Goal: Transaction & Acquisition: Obtain resource

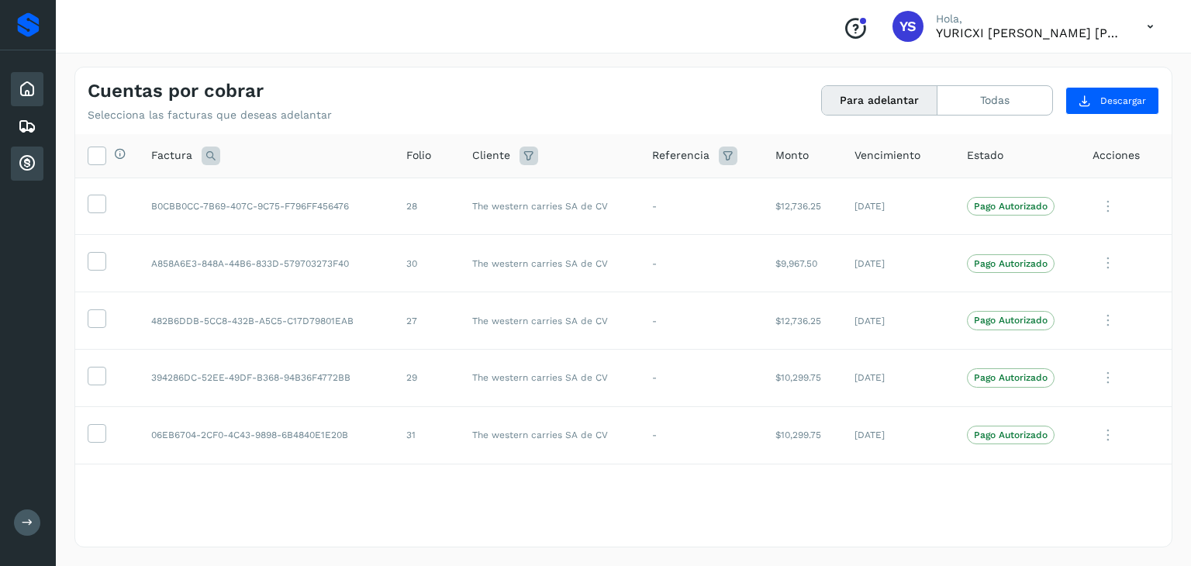
click at [29, 91] on icon at bounding box center [27, 89] width 19 height 19
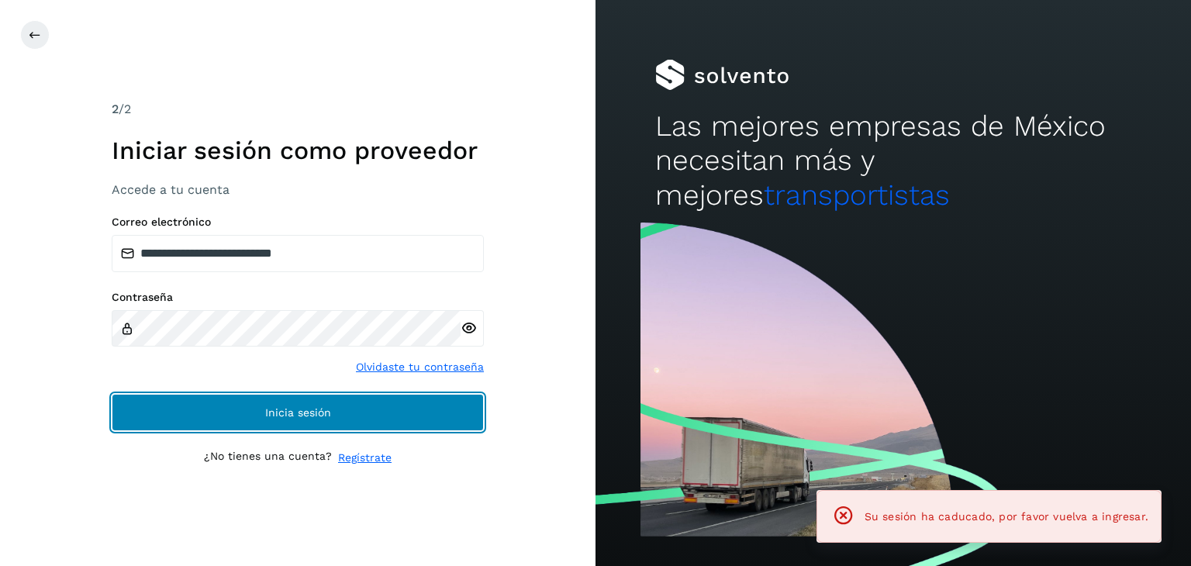
click at [247, 413] on button "Inicia sesión" at bounding box center [298, 412] width 372 height 37
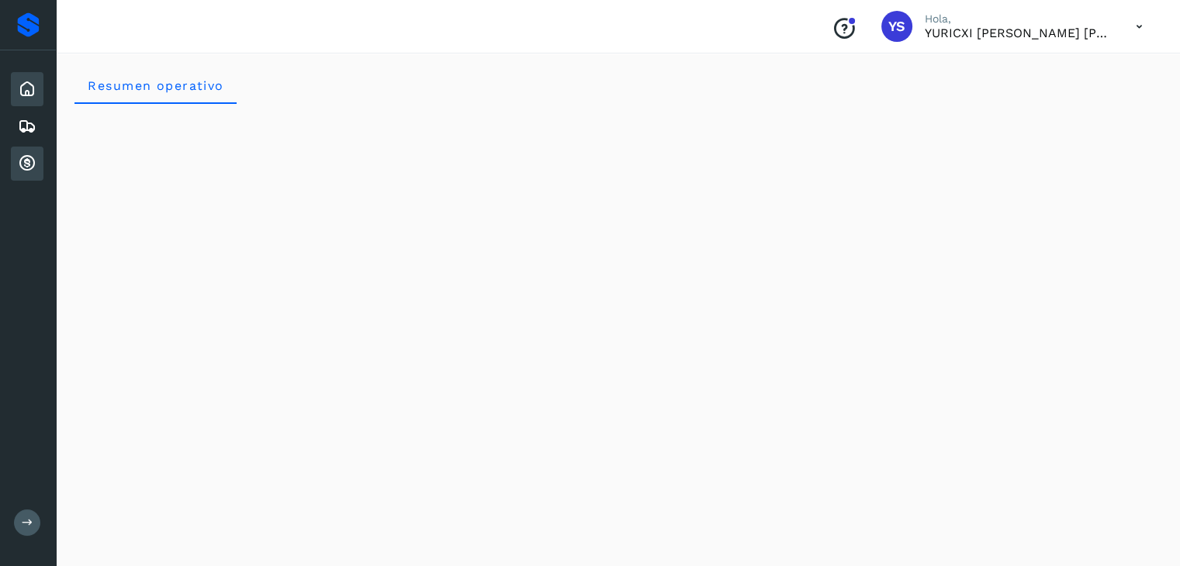
click at [18, 162] on icon at bounding box center [27, 163] width 19 height 19
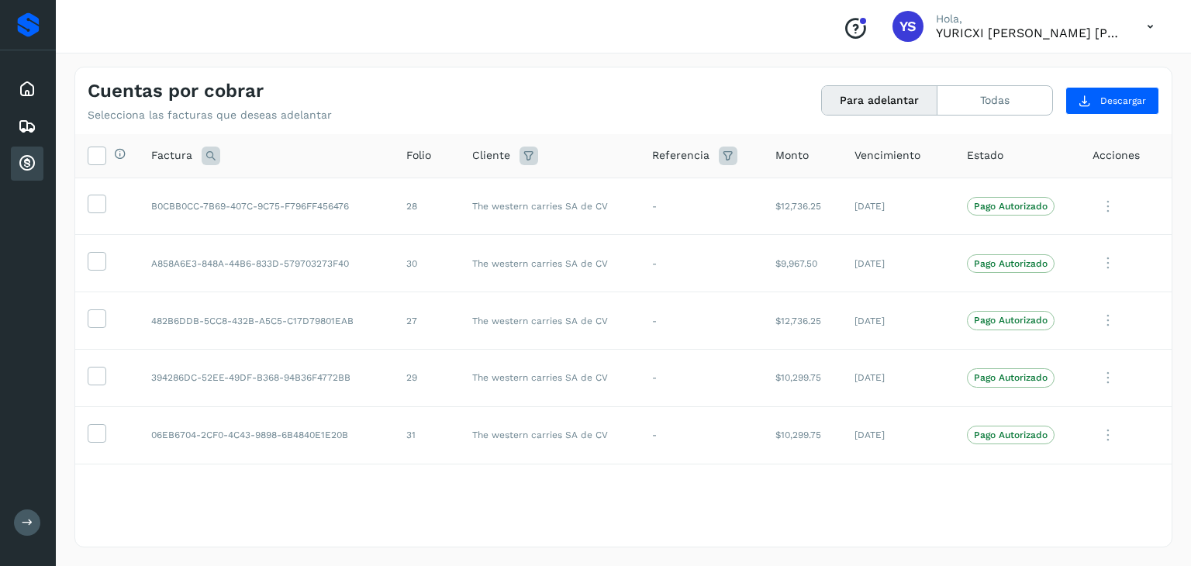
drag, startPoint x: 422, startPoint y: 493, endPoint x: 303, endPoint y: 474, distance: 121.0
click at [422, 492] on div "Selecciona todas las facturas disponibles para adelanto Factura Folio Cliente R…" at bounding box center [623, 339] width 1097 height 411
click at [18, 64] on div "Inicio Embarques Cuentas por cobrar" at bounding box center [28, 126] width 56 height 152
click at [26, 84] on icon at bounding box center [27, 89] width 19 height 19
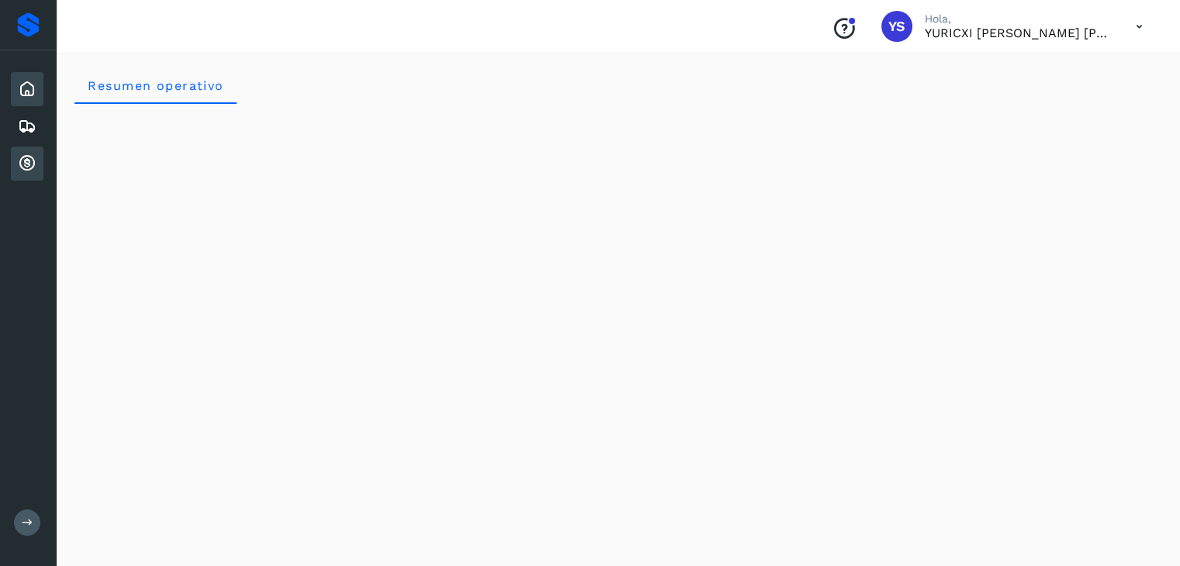
click at [34, 159] on icon at bounding box center [27, 163] width 19 height 19
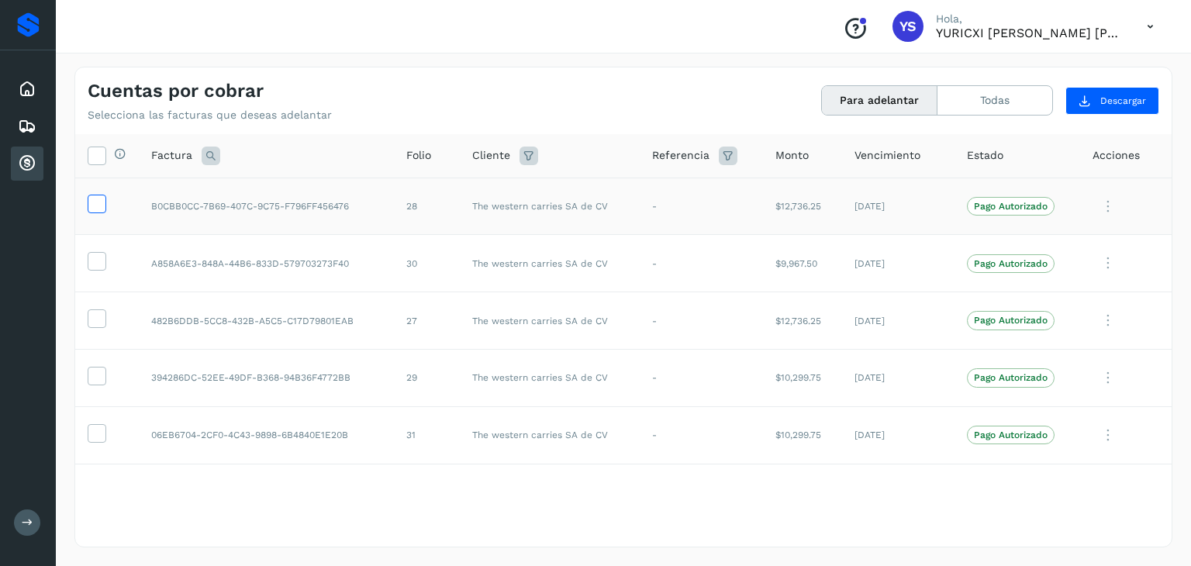
click at [103, 206] on icon at bounding box center [96, 203] width 16 height 16
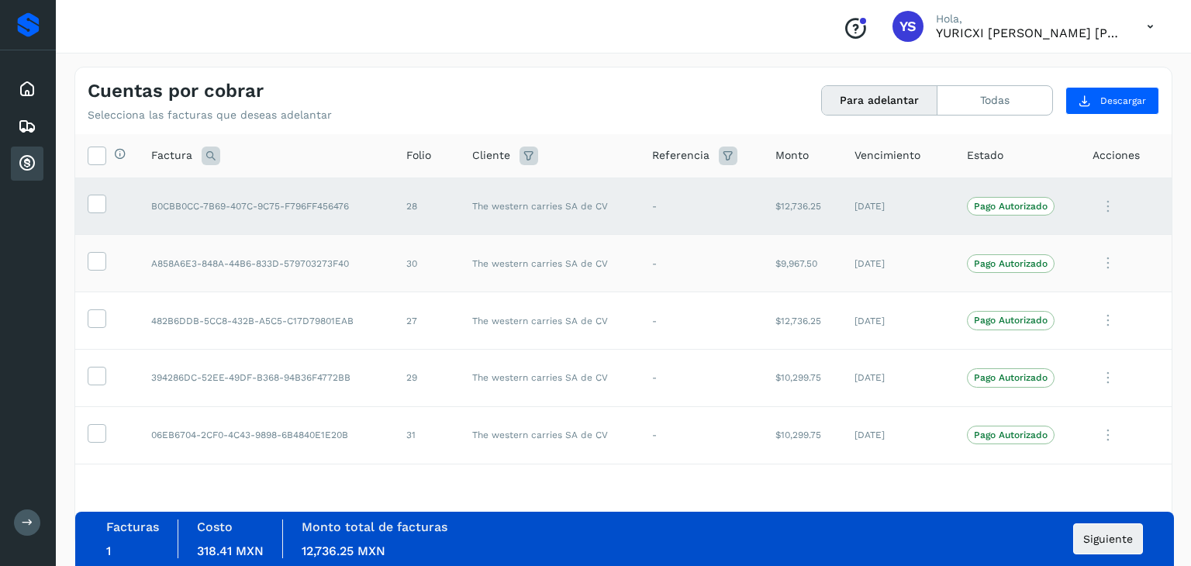
click at [100, 240] on td at bounding box center [107, 263] width 64 height 57
click at [103, 262] on icon at bounding box center [96, 260] width 16 height 16
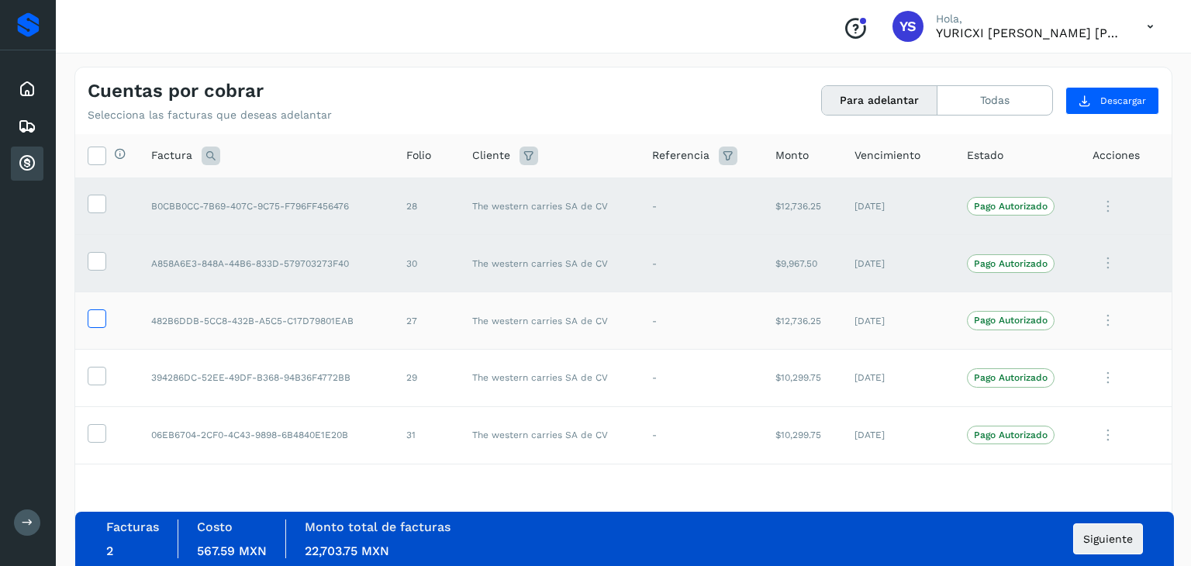
click at [99, 313] on icon at bounding box center [96, 318] width 16 height 16
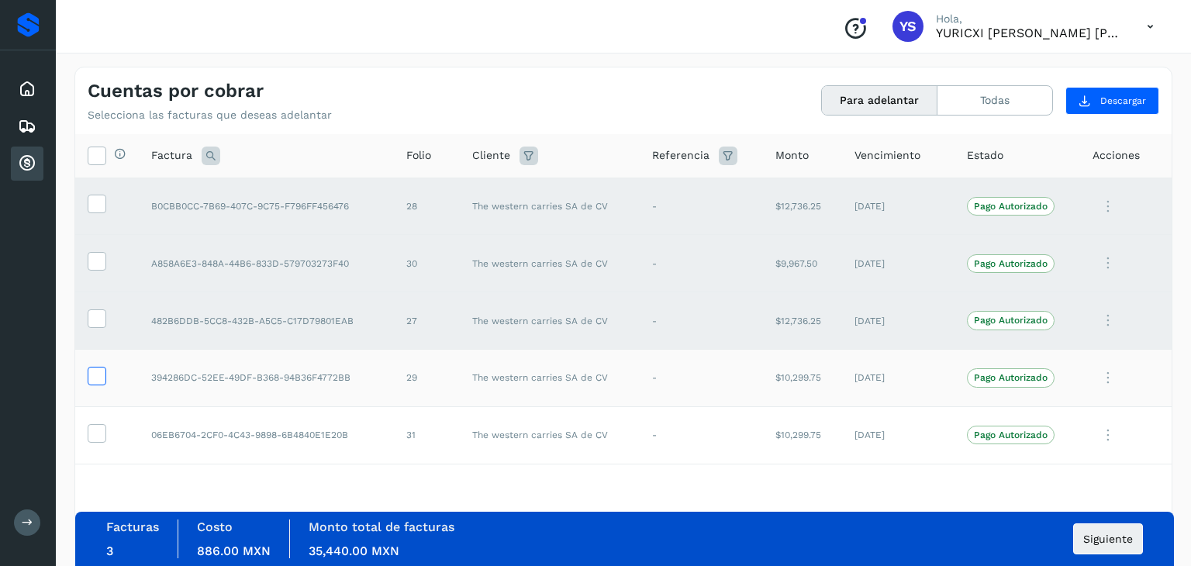
click at [101, 373] on icon at bounding box center [96, 375] width 16 height 16
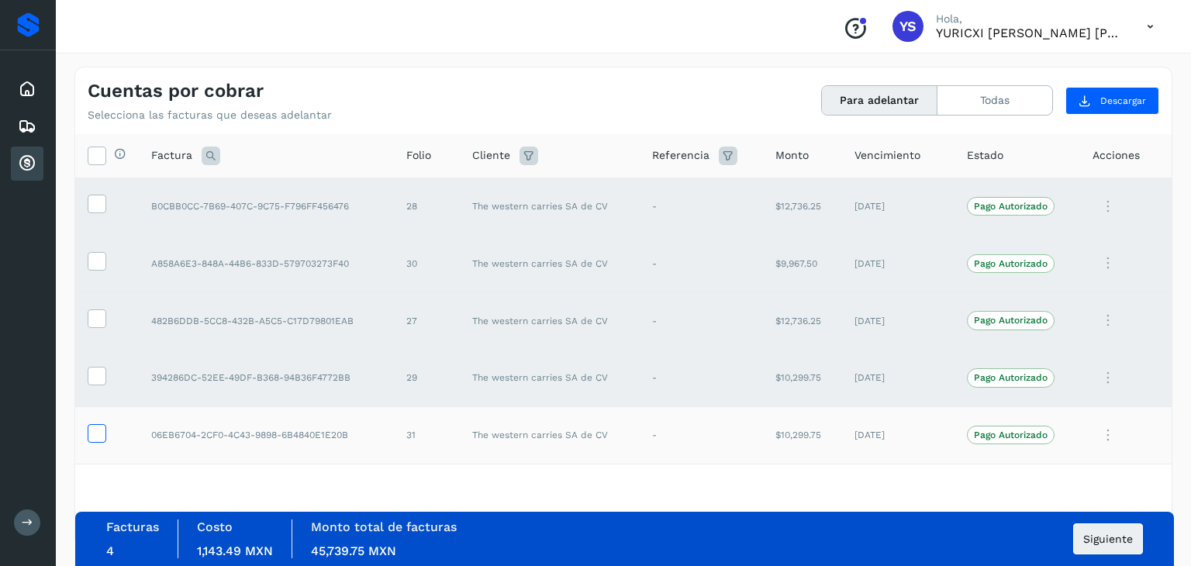
click at [99, 429] on icon at bounding box center [96, 432] width 16 height 16
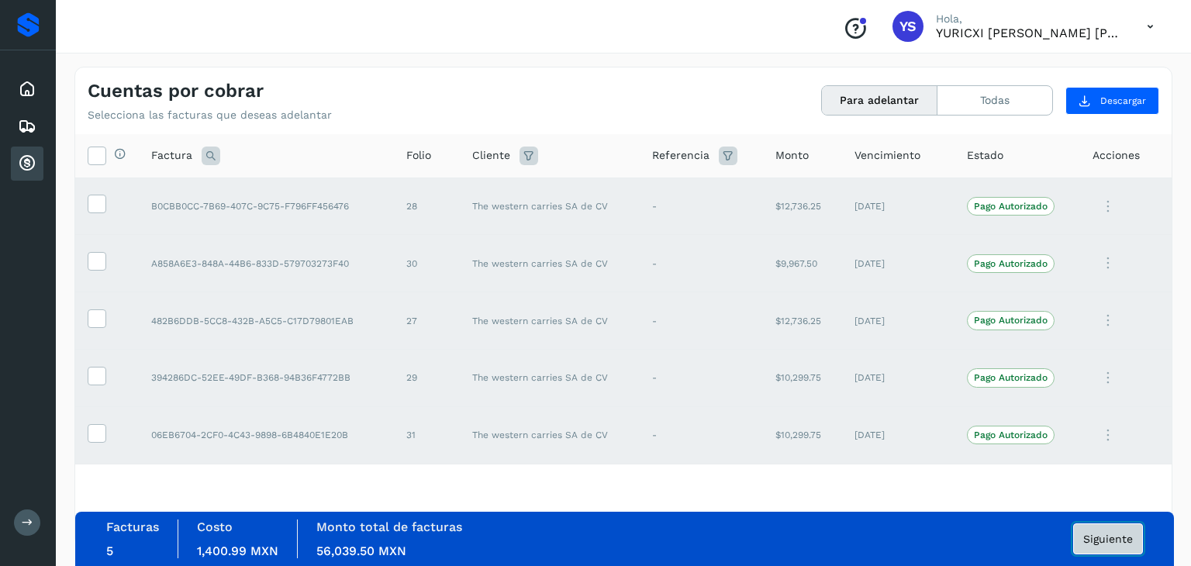
click at [1101, 536] on span "Siguiente" at bounding box center [1109, 539] width 50 height 11
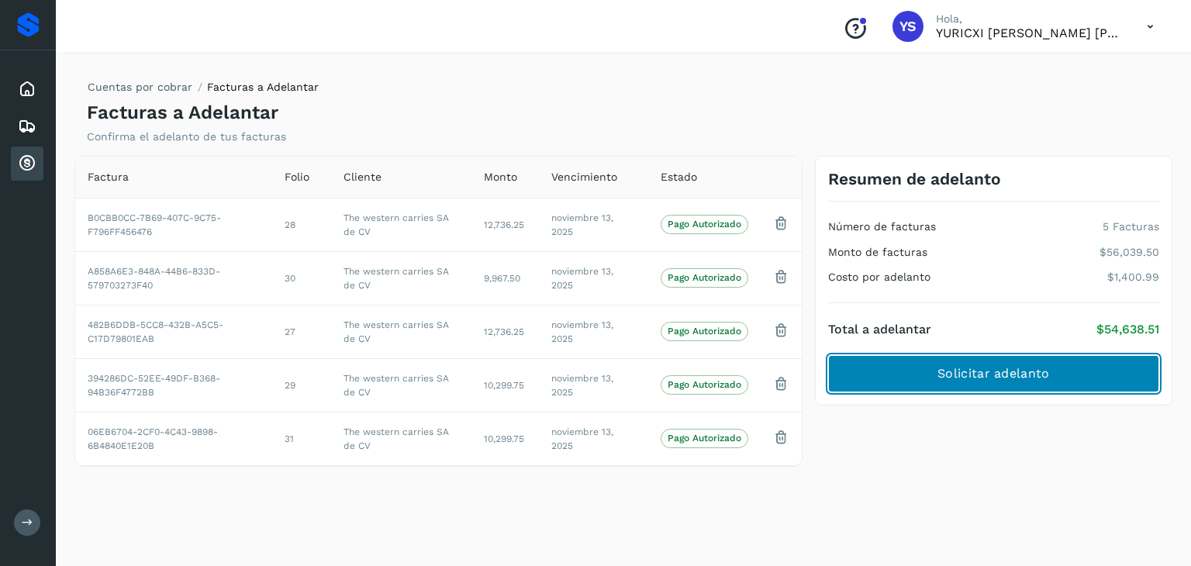
click at [1036, 375] on span "Solicitar adelanto" at bounding box center [994, 373] width 112 height 17
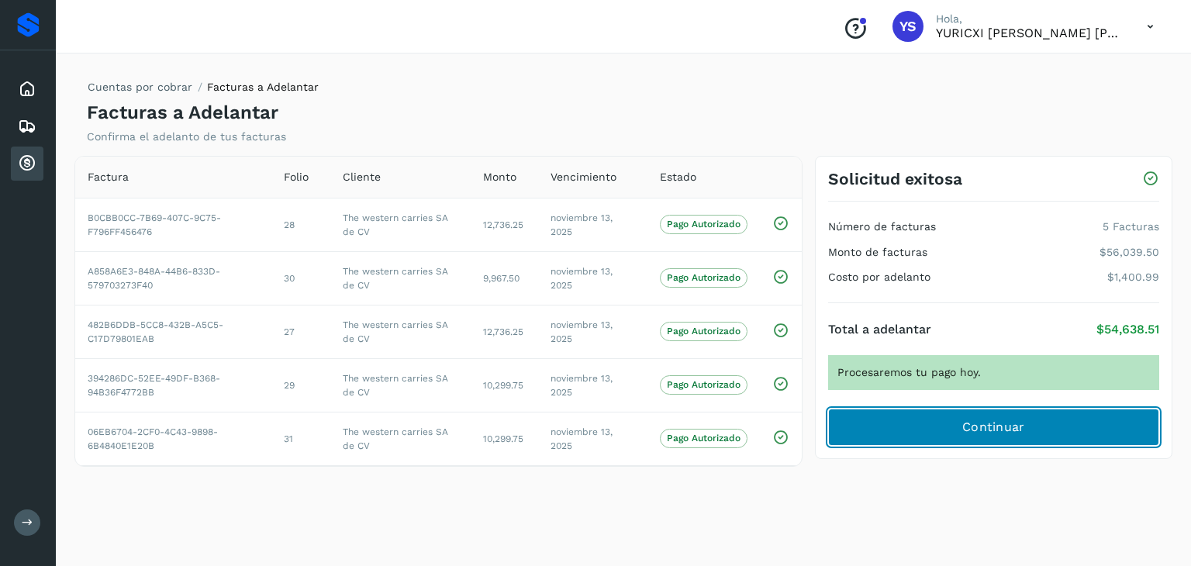
click at [984, 422] on span "Continuar" at bounding box center [994, 427] width 63 height 17
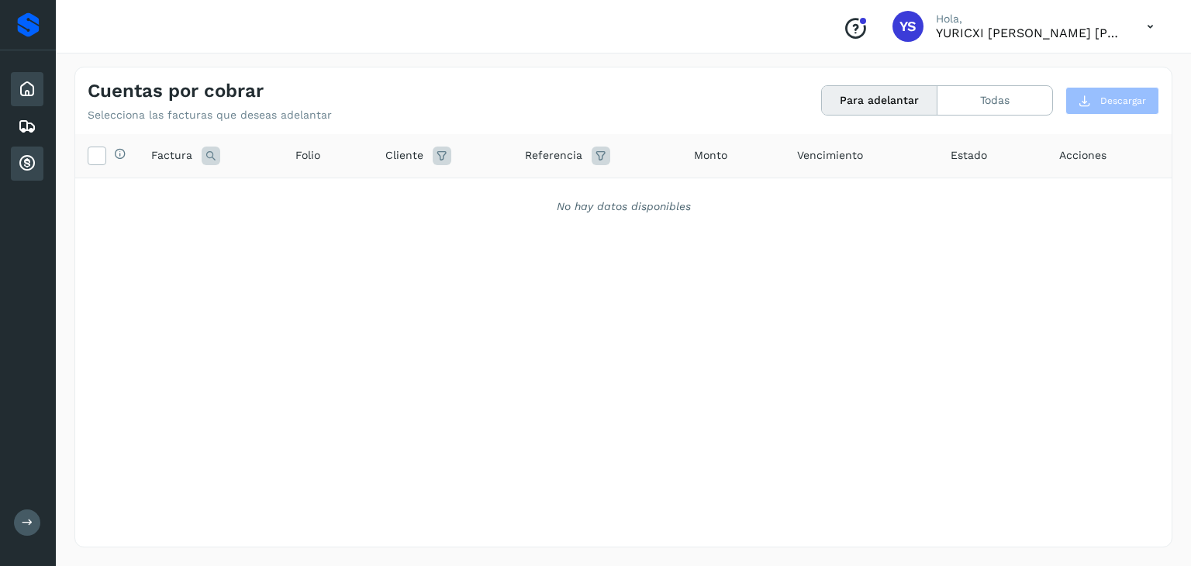
click at [21, 97] on div "Inicio" at bounding box center [27, 89] width 33 height 34
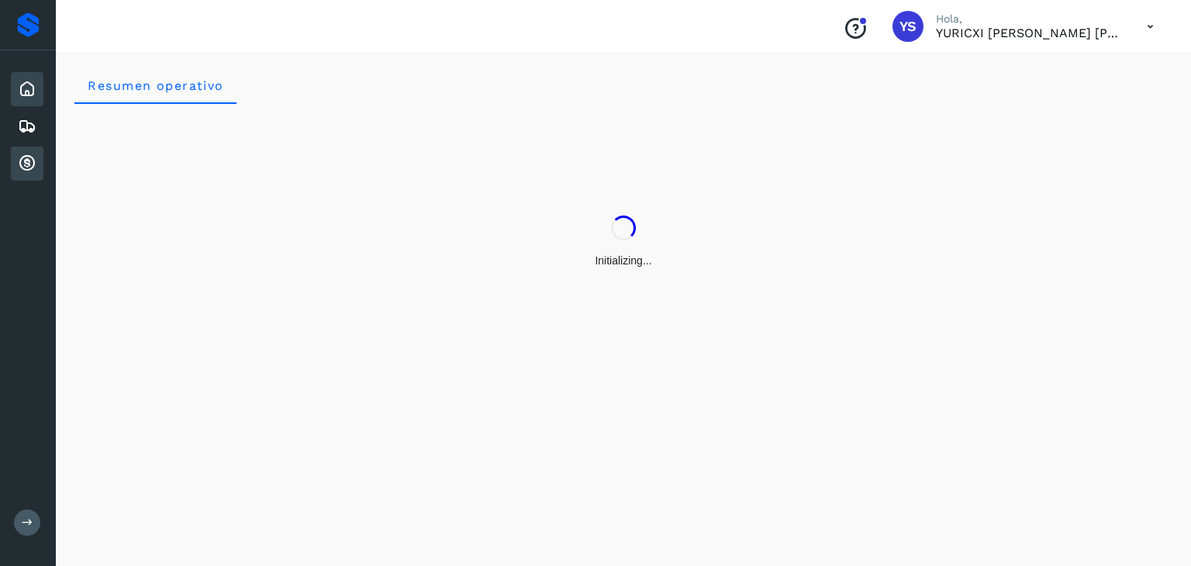
click at [23, 162] on icon at bounding box center [27, 163] width 19 height 19
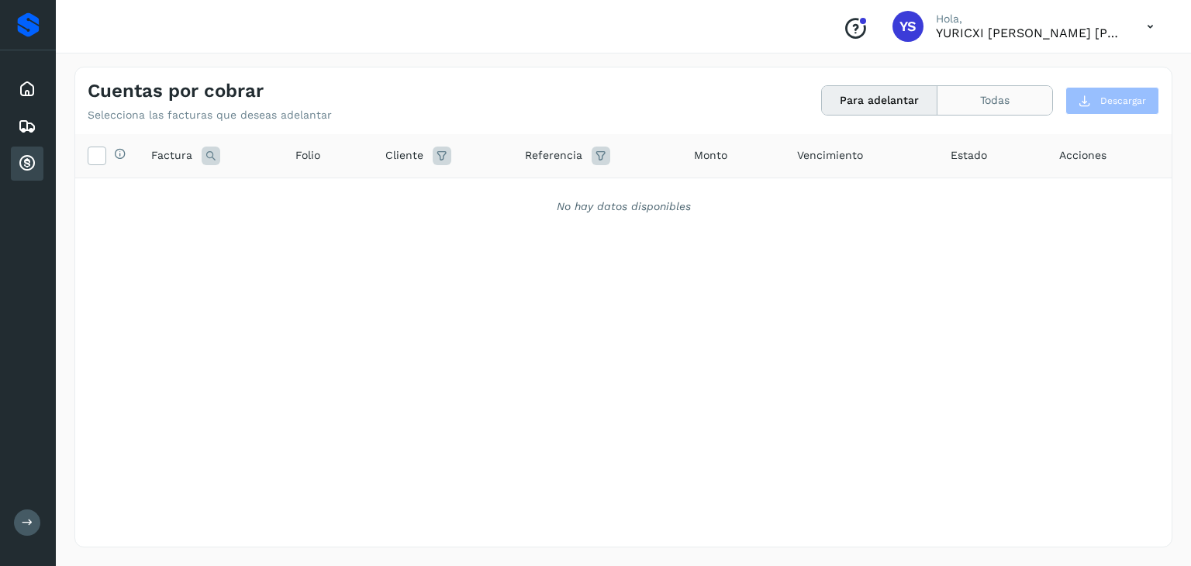
click at [1029, 88] on button "Todas" at bounding box center [995, 100] width 115 height 29
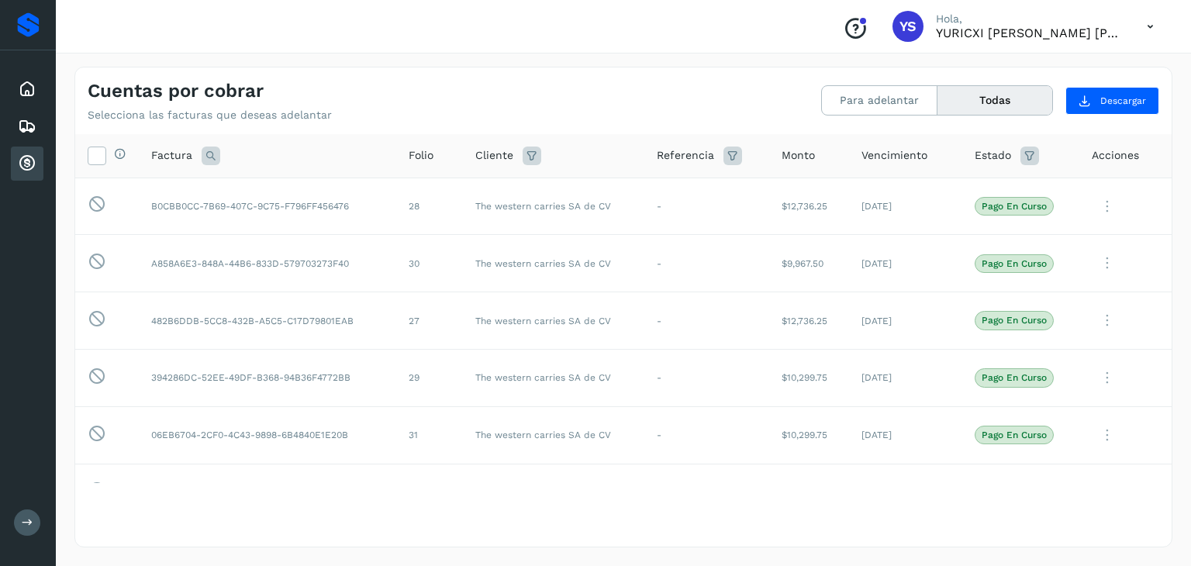
drag, startPoint x: 28, startPoint y: 169, endPoint x: 611, endPoint y: 144, distance: 583.9
click at [32, 169] on icon at bounding box center [27, 163] width 19 height 19
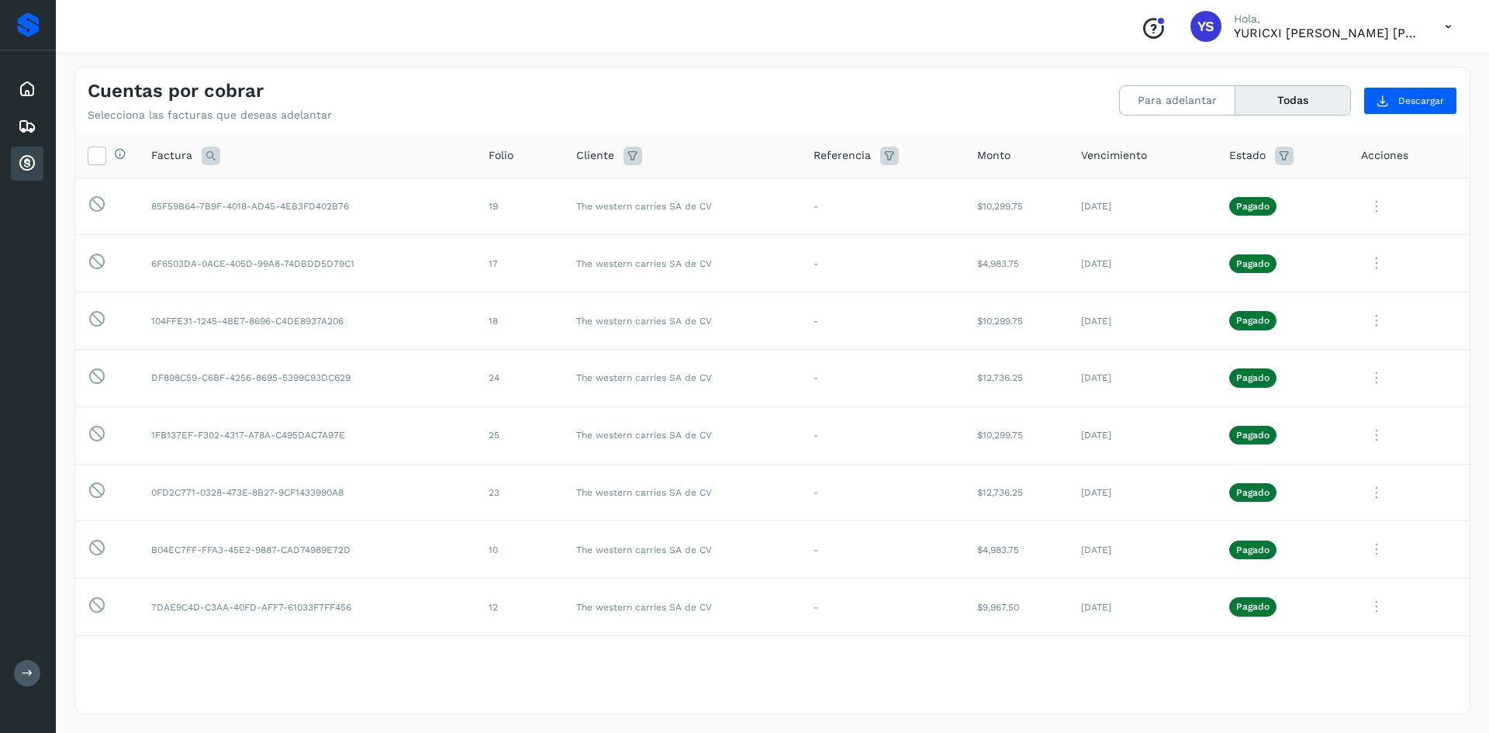
scroll to position [317, 0]
